Goal: Navigation & Orientation: Find specific page/section

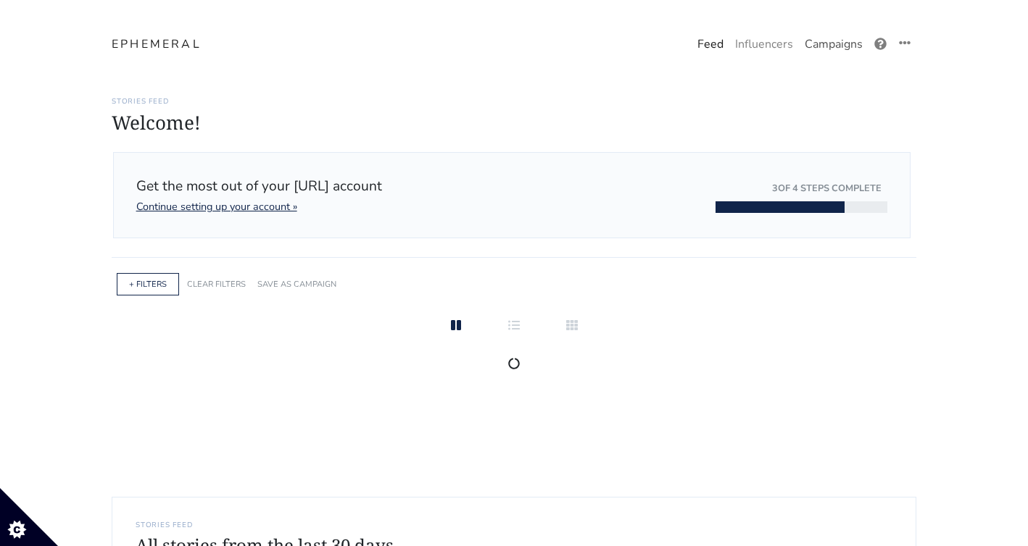
click at [835, 39] on link "Campaigns" at bounding box center [834, 44] width 70 height 29
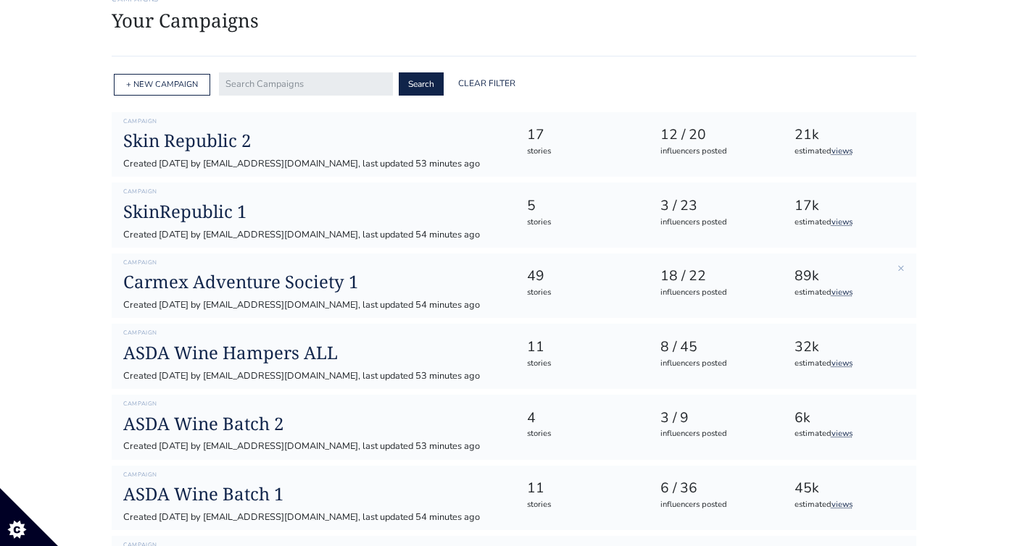
scroll to position [145, 0]
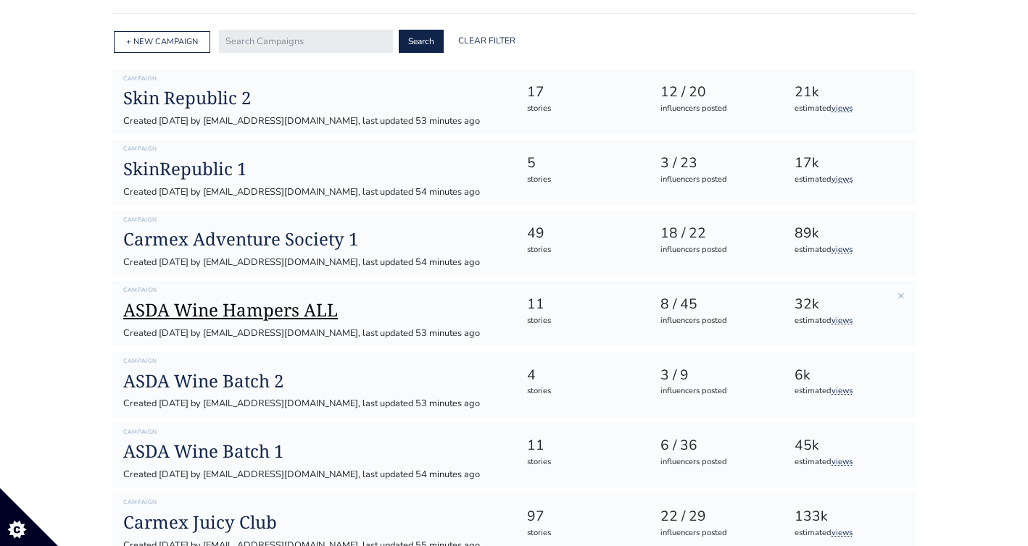
click at [439, 317] on h1 "ASDA Wine Hampers ALL" at bounding box center [313, 310] width 380 height 21
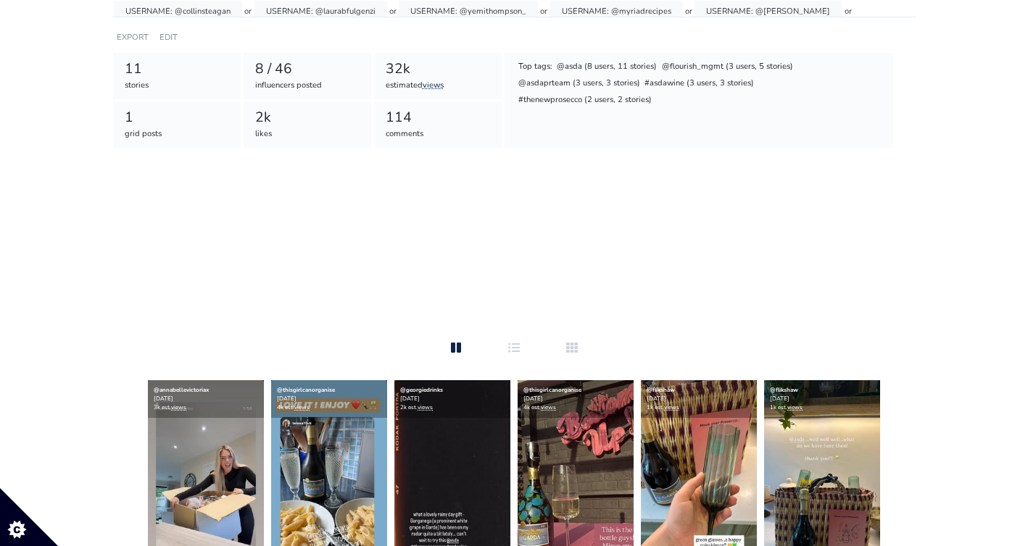
scroll to position [113, 0]
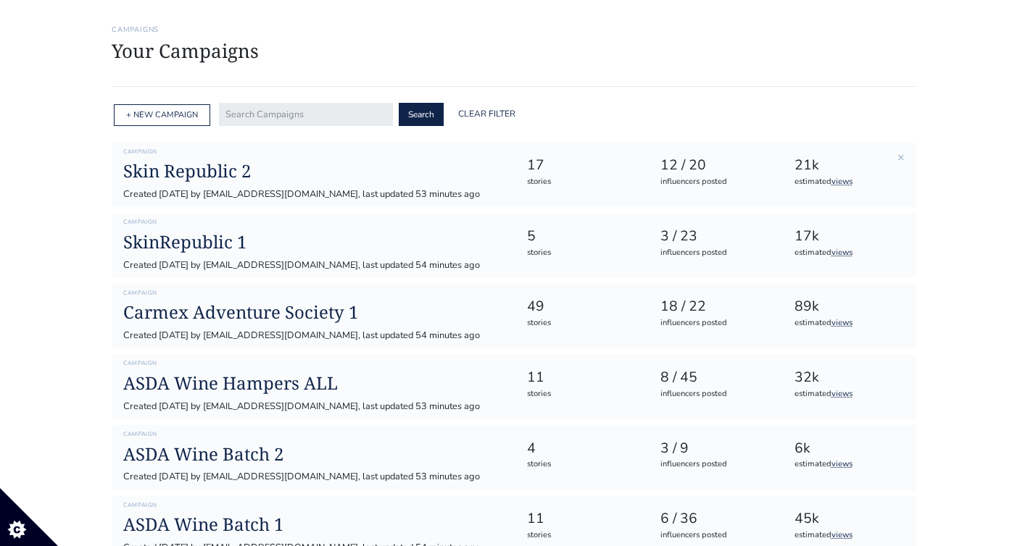
scroll to position [161, 0]
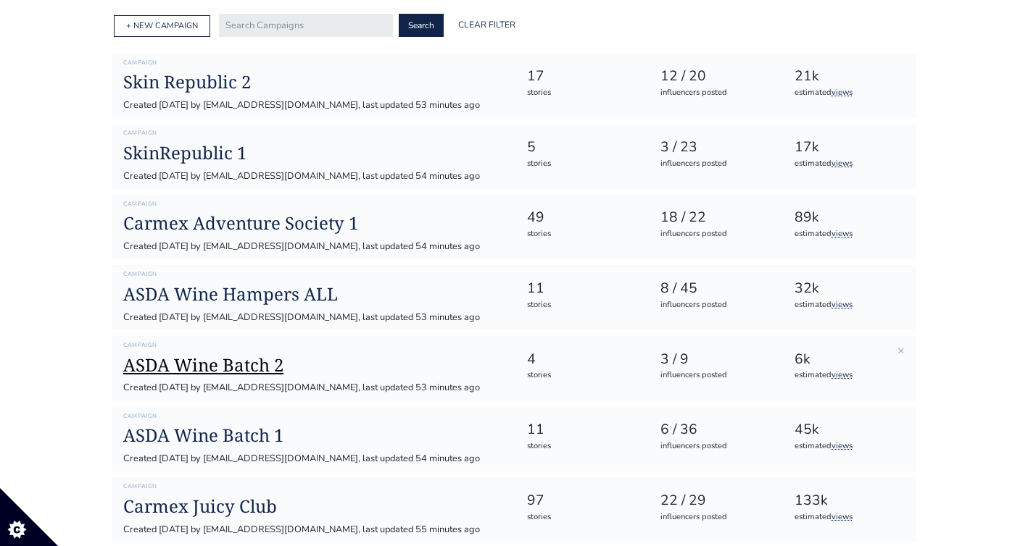
click at [263, 370] on h1 "ASDA Wine Batch 2" at bounding box center [313, 365] width 380 height 21
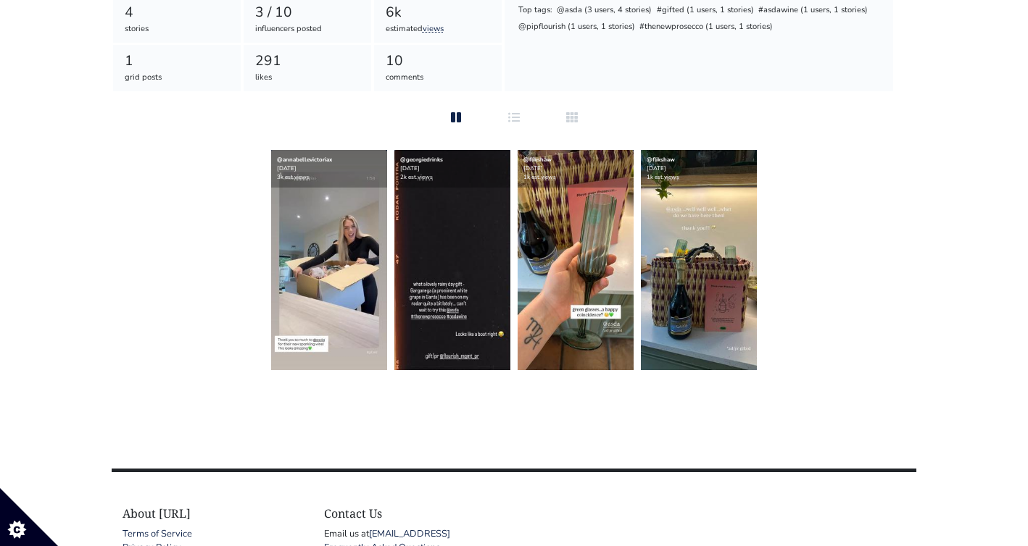
scroll to position [258, 0]
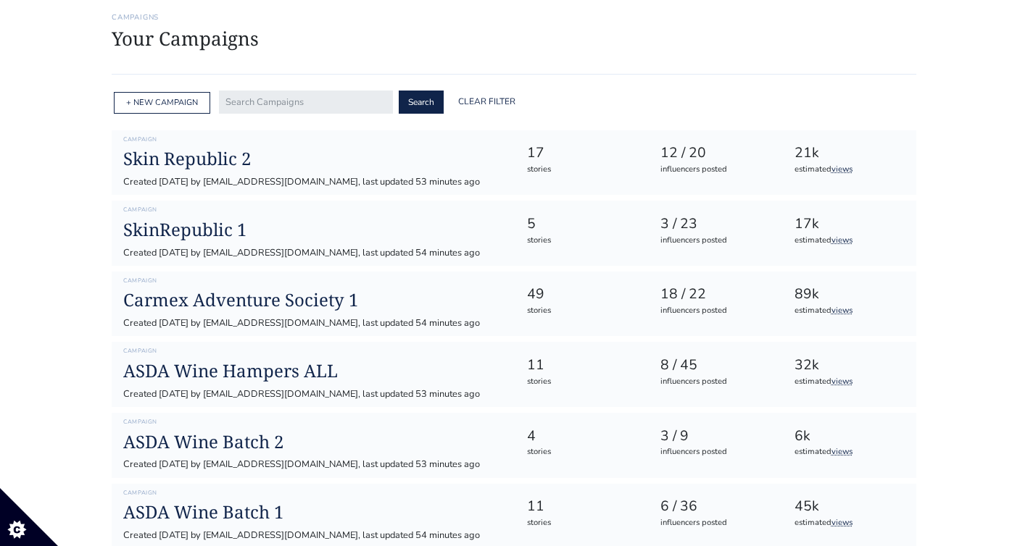
scroll to position [78, 0]
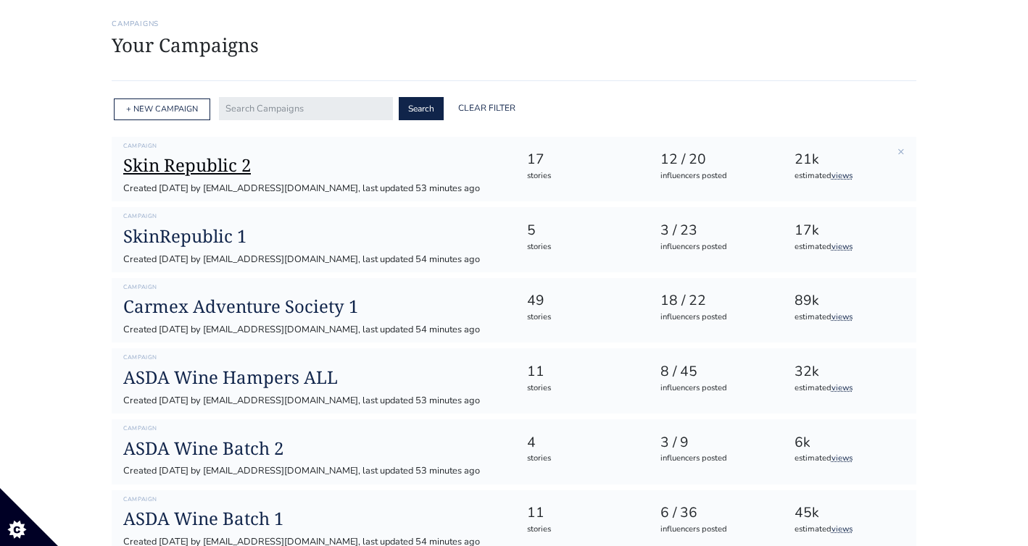
click at [223, 165] on h1 "Skin Republic 2" at bounding box center [313, 165] width 380 height 21
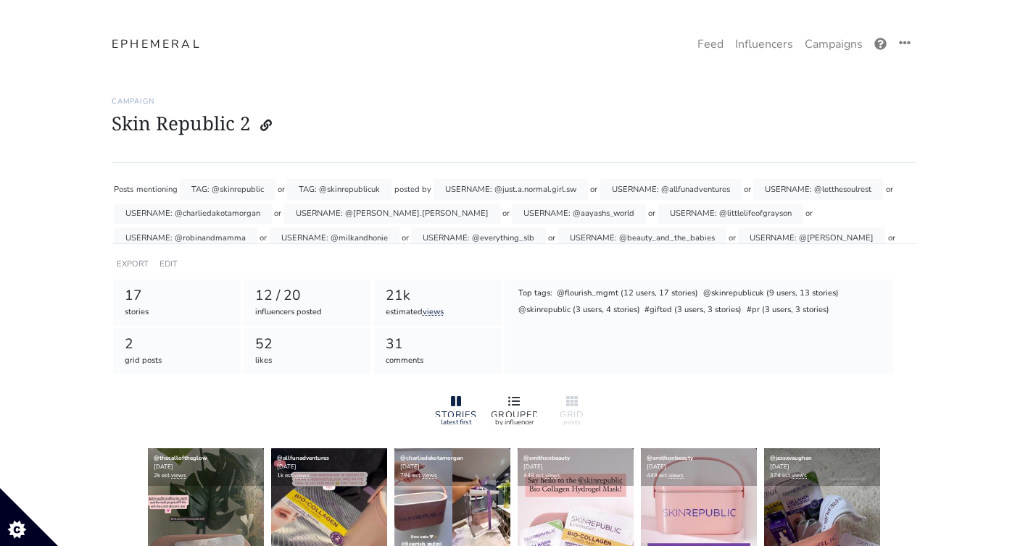
click at [513, 414] on div "GROUPED" at bounding box center [514, 414] width 46 height 7
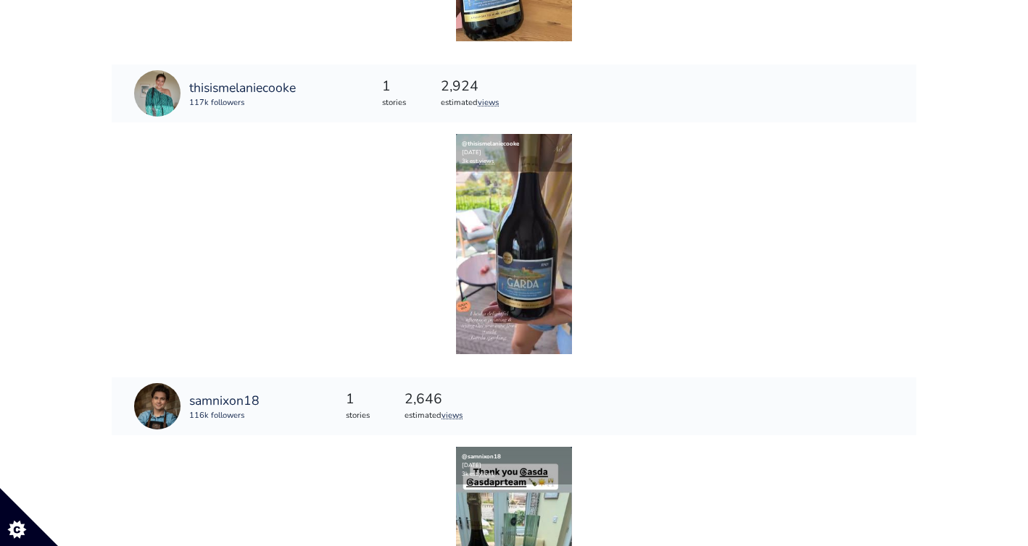
scroll to position [982, 0]
